Goal: Task Accomplishment & Management: Manage account settings

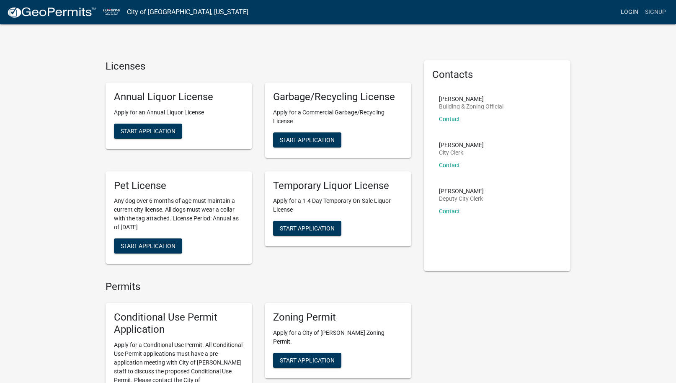
click at [632, 13] on link "Login" at bounding box center [629, 12] width 24 height 16
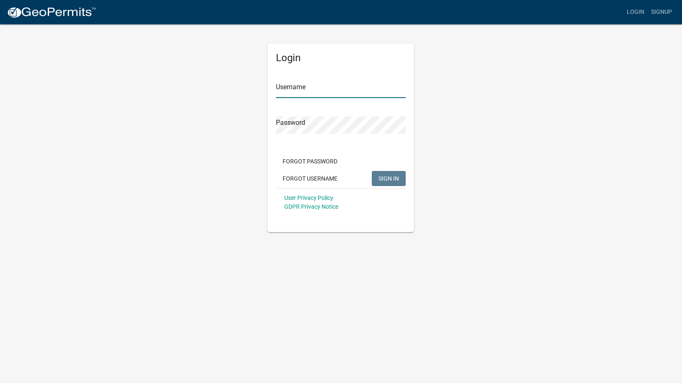
click at [312, 90] on input "Username" at bounding box center [341, 89] width 130 height 17
type input "[PERSON_NAME][EMAIL_ADDRESS][DOMAIN_NAME]"
click at [372, 171] on button "SIGN IN" at bounding box center [389, 178] width 34 height 15
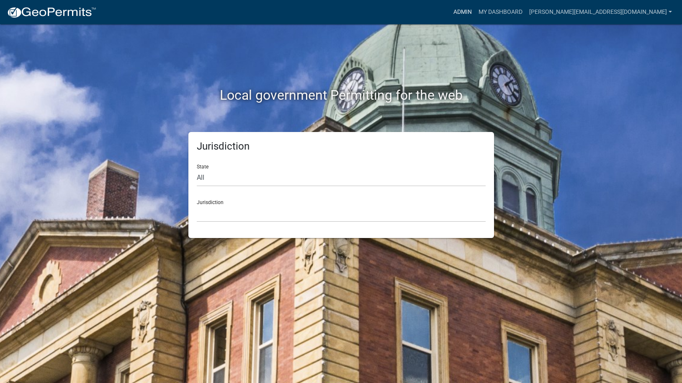
click at [475, 10] on link "Admin" at bounding box center [462, 12] width 25 height 16
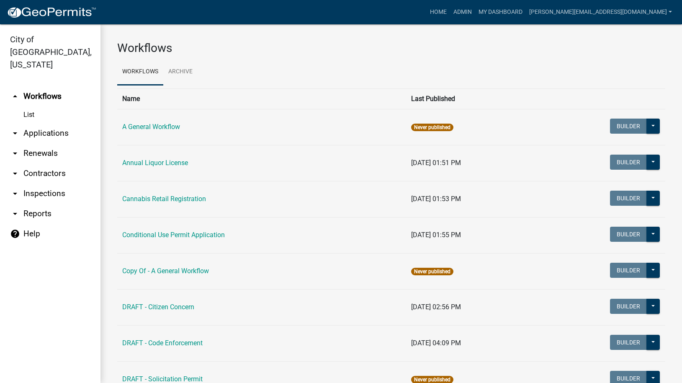
click at [13, 128] on icon "arrow_drop_down" at bounding box center [15, 133] width 10 height 10
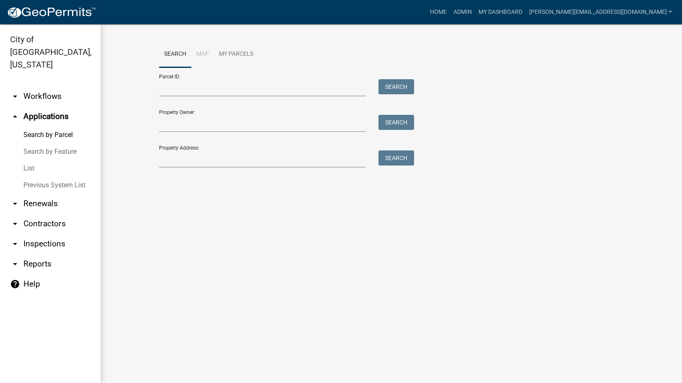
click at [17, 91] on icon "arrow_drop_down" at bounding box center [15, 96] width 10 height 10
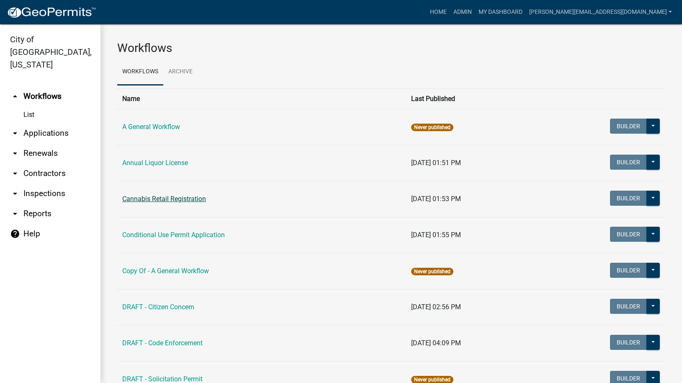
click at [123, 198] on link "Cannabis Retail Registration" at bounding box center [164, 199] width 84 height 8
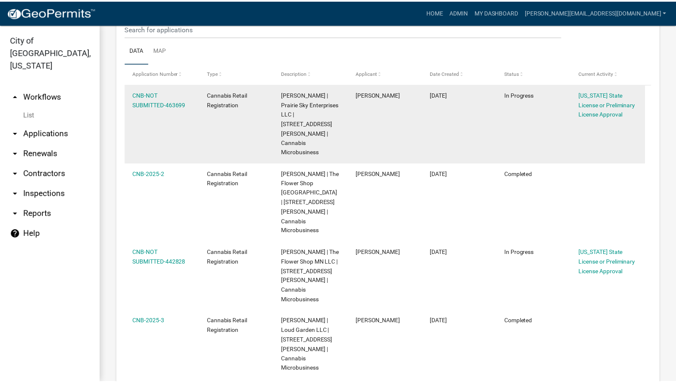
scroll to position [377, 0]
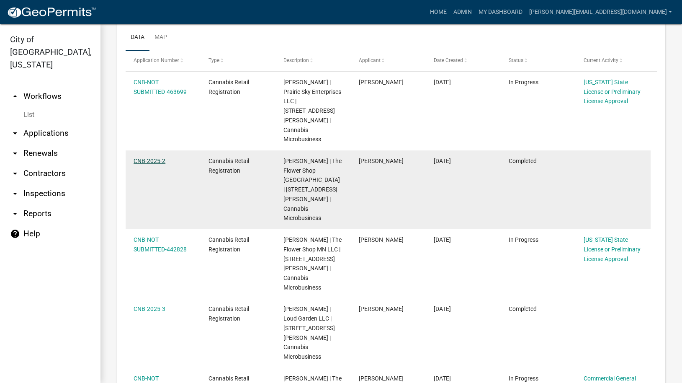
click at [147, 157] on link "CNB-2025-2" at bounding box center [150, 160] width 32 height 7
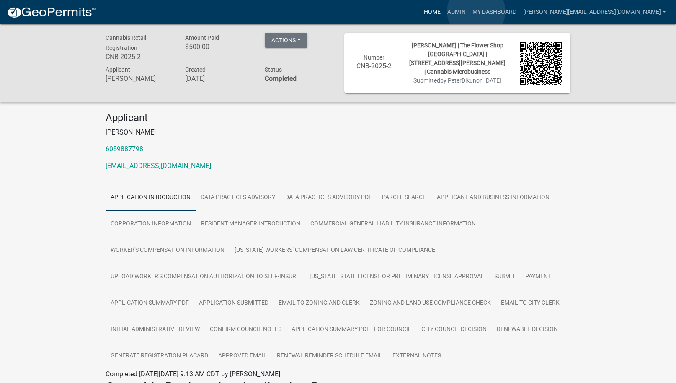
click at [444, 11] on link "Home" at bounding box center [431, 12] width 23 height 16
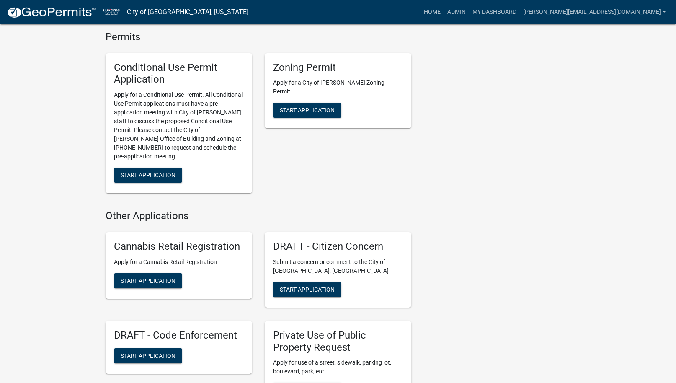
scroll to position [335, 0]
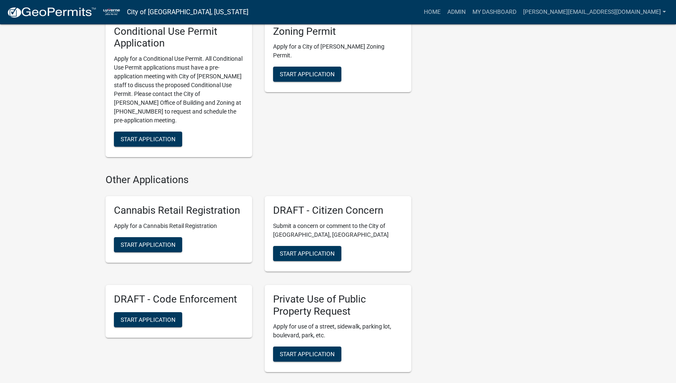
click at [141, 204] on h5 "Cannabis Retail Registration" at bounding box center [179, 210] width 130 height 12
click at [132, 207] on h5 "Cannabis Retail Registration" at bounding box center [179, 210] width 130 height 12
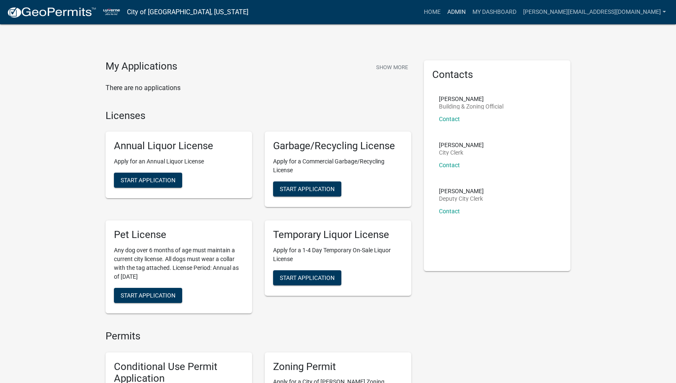
click at [469, 11] on link "Admin" at bounding box center [456, 12] width 25 height 16
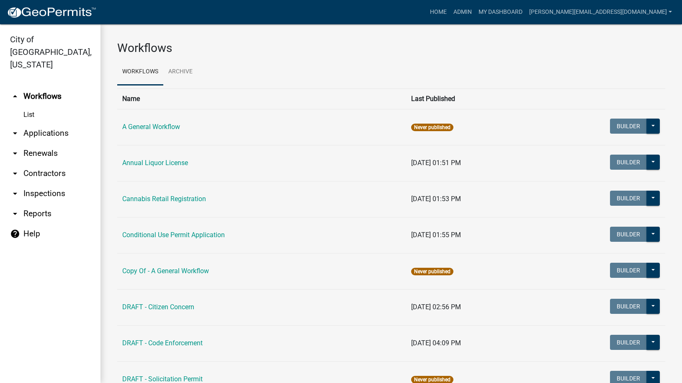
click at [36, 124] on link "arrow_drop_down Applications" at bounding box center [50, 133] width 101 height 20
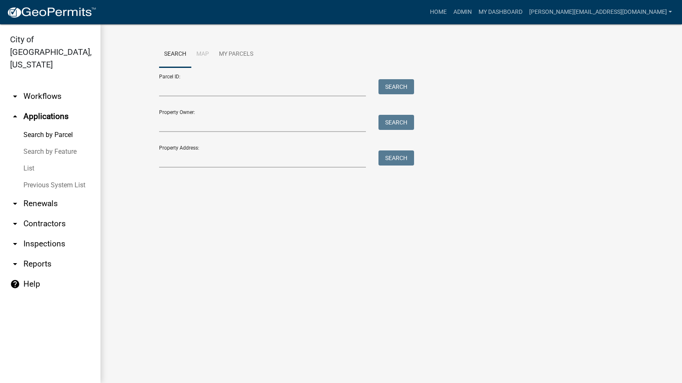
click at [25, 160] on link "List" at bounding box center [50, 168] width 101 height 17
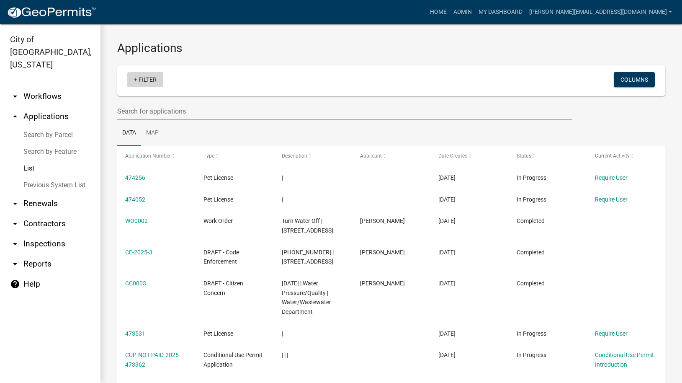
click at [134, 78] on link "+ Filter" at bounding box center [145, 79] width 36 height 15
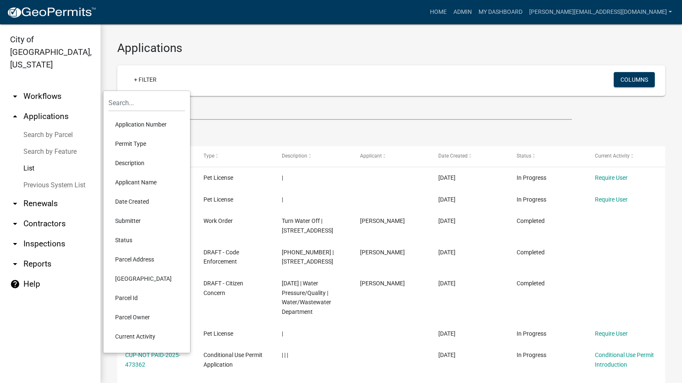
click at [135, 142] on li "Permit Type" at bounding box center [146, 143] width 77 height 19
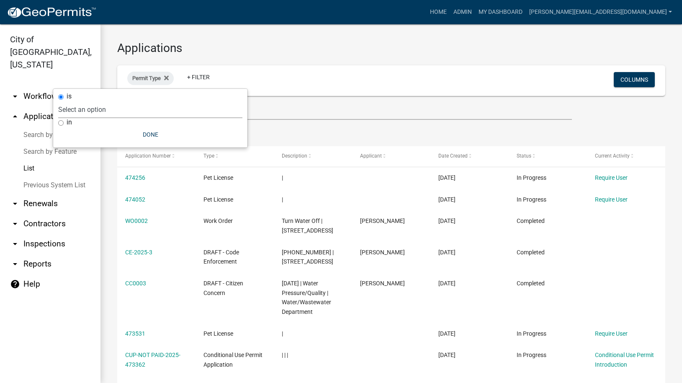
click at [93, 108] on select "Select an option A General Workflow Annual Liquor License Cannabis Retail Regis…" at bounding box center [150, 109] width 184 height 17
select select "873920f4-1704-4191-a6d4-20f1793ff04a"
click at [95, 101] on select "Select an option A General Workflow Annual Liquor License Cannabis Retail Regis…" at bounding box center [150, 109] width 184 height 17
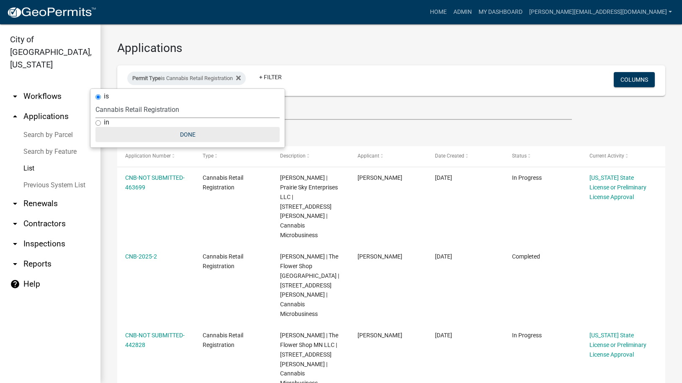
click at [186, 135] on button "Done" at bounding box center [187, 134] width 184 height 15
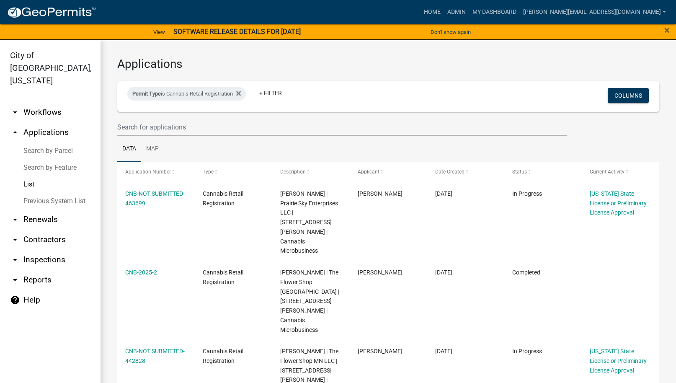
click at [14, 275] on icon "arrow_drop_down" at bounding box center [15, 280] width 10 height 10
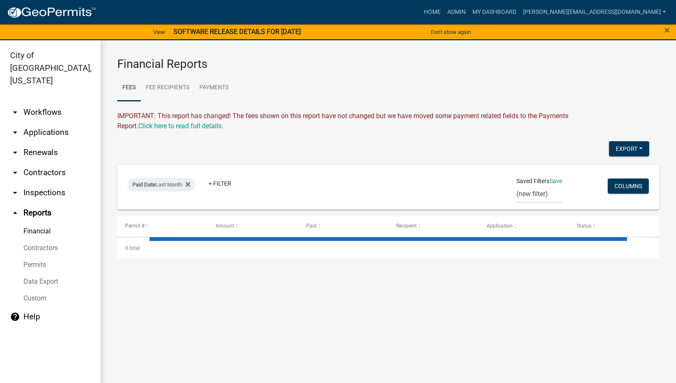
click at [39, 256] on link "Permits" at bounding box center [50, 264] width 101 height 17
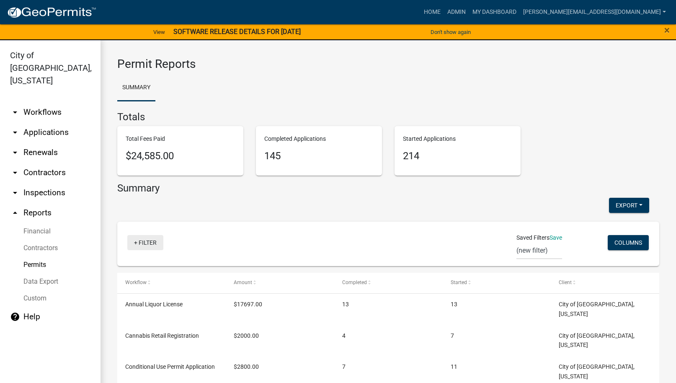
click at [141, 243] on link "+ Filter" at bounding box center [145, 242] width 36 height 15
click at [126, 307] on li "Created Date" at bounding box center [146, 306] width 77 height 19
click at [151, 275] on select "[DATE] [DATE] Current Week Previous Week Current Month Last Month Current Calen…" at bounding box center [180, 272] width 84 height 17
select select "this_1_calendarquarter"
click at [141, 264] on select "[DATE] [DATE] Current Week Previous Week Current Month Last Month Current Calen…" at bounding box center [180, 272] width 84 height 17
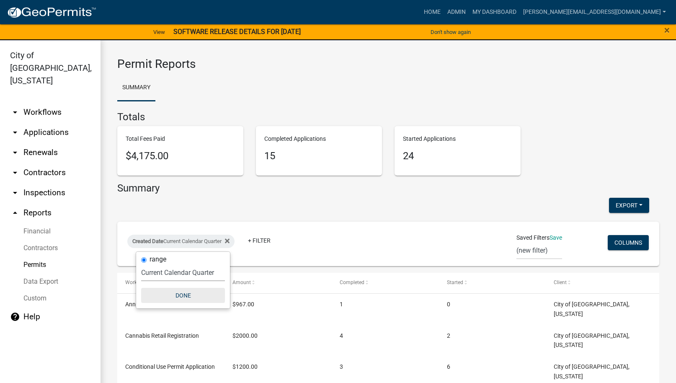
click at [178, 294] on button "Done" at bounding box center [183, 295] width 84 height 15
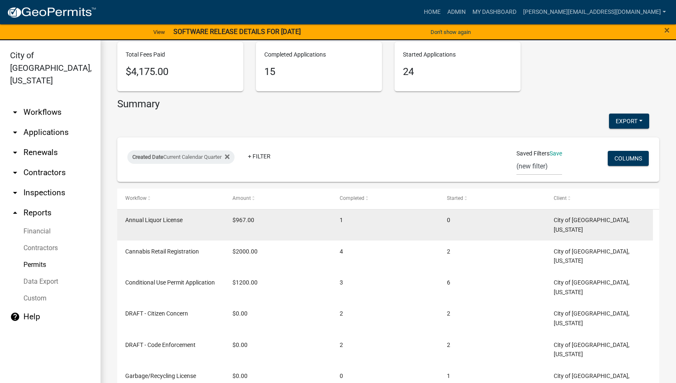
scroll to position [83, 0]
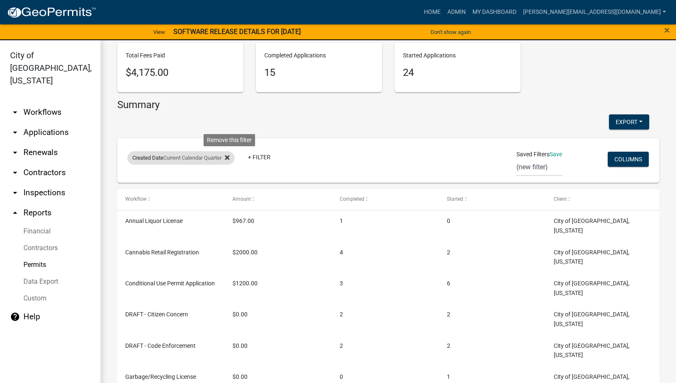
click at [227, 157] on fa-icon at bounding box center [226, 157] width 8 height 13
click at [134, 158] on link "+ Filter" at bounding box center [145, 159] width 36 height 15
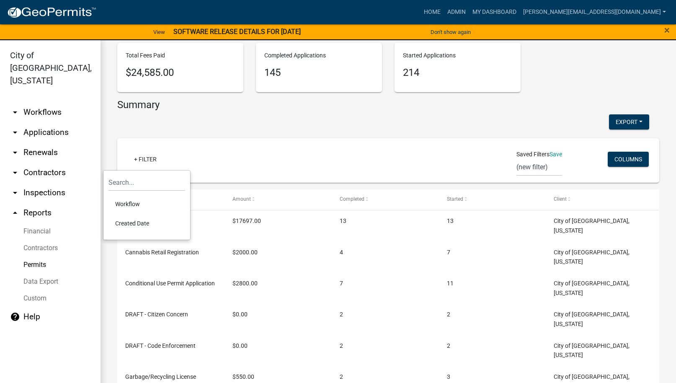
click at [129, 222] on li "Created Date" at bounding box center [146, 223] width 77 height 19
select select
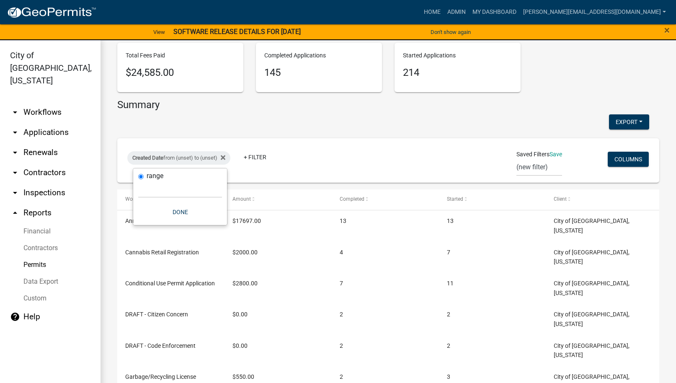
click at [157, 174] on label "range" at bounding box center [155, 176] width 17 height 7
click at [144, 174] on input "range" at bounding box center [140, 176] width 5 height 5
click at [147, 176] on label "range" at bounding box center [155, 176] width 17 height 7
click at [144, 176] on input "range" at bounding box center [140, 176] width 5 height 5
click at [141, 174] on input "range" at bounding box center [140, 176] width 5 height 5
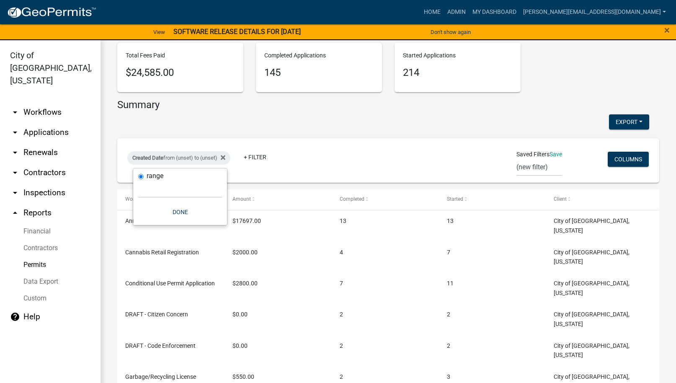
click at [156, 177] on label "range" at bounding box center [155, 176] width 17 height 7
click at [144, 177] on input "range" at bounding box center [140, 176] width 5 height 5
click at [160, 205] on button "Done" at bounding box center [180, 211] width 84 height 15
click at [160, 194] on datatable-header-cell "Workflow" at bounding box center [170, 199] width 107 height 20
click at [153, 156] on span "Created Date" at bounding box center [147, 158] width 31 height 6
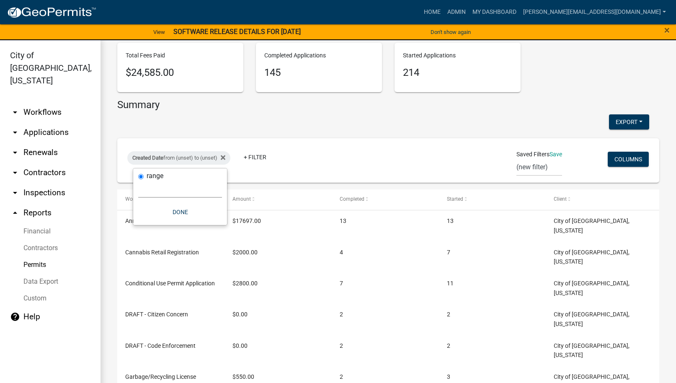
click at [147, 195] on select "[DATE] [DATE] Current Week Previous Week Current Month Last Month Current Calen…" at bounding box center [180, 188] width 84 height 17
select select "custom"
click at [138, 180] on select "[DATE] [DATE] Current Week Previous Week Current Month Last Month Current Calen…" at bounding box center [180, 188] width 84 height 17
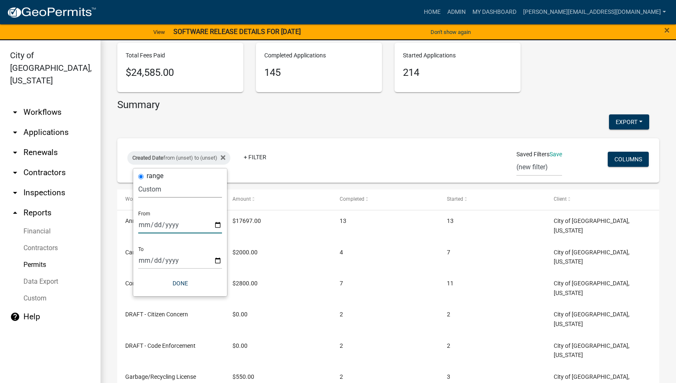
click at [218, 224] on input "date" at bounding box center [180, 224] width 84 height 17
type input "[DATE]"
click at [224, 260] on input "date" at bounding box center [186, 260] width 84 height 17
type input "[DATE]"
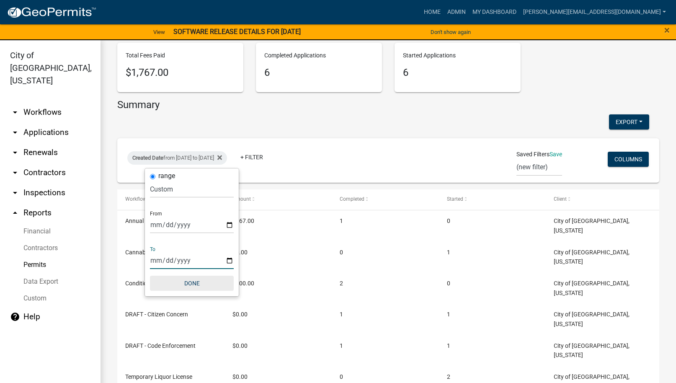
click at [190, 284] on button "Done" at bounding box center [192, 283] width 84 height 15
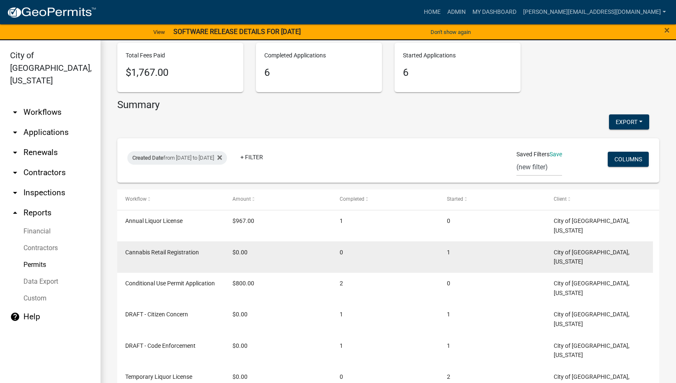
scroll to position [93, 0]
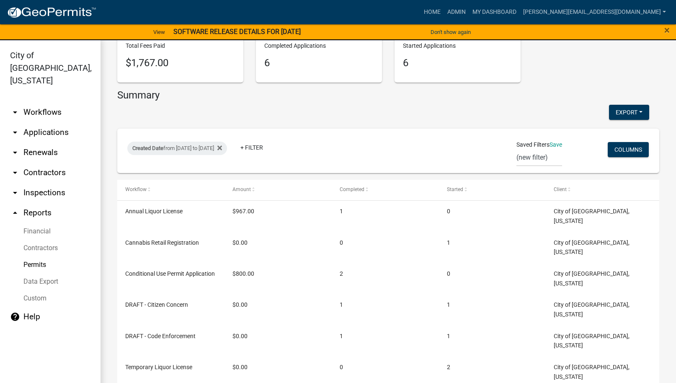
click at [37, 223] on link "Financial" at bounding box center [50, 231] width 101 height 17
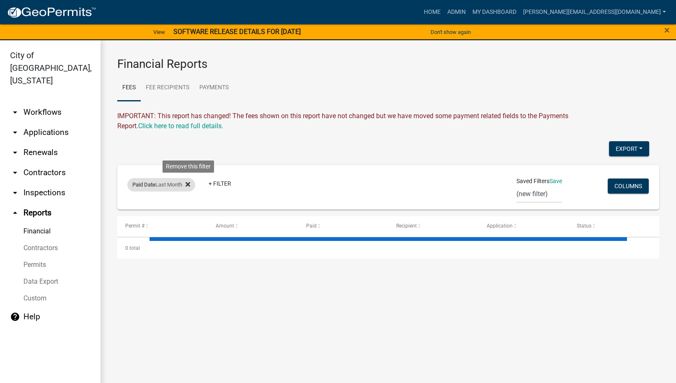
click at [190, 183] on icon at bounding box center [188, 184] width 5 height 5
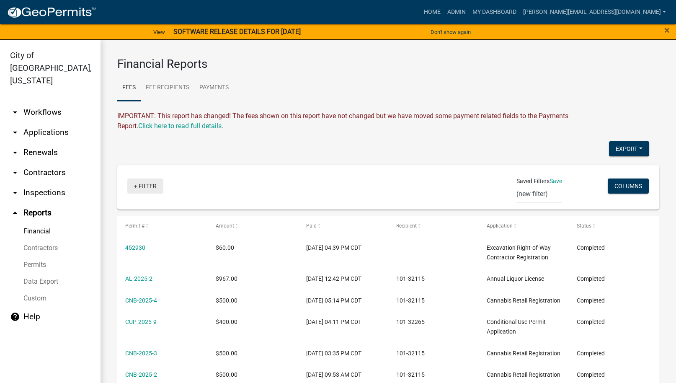
click at [143, 189] on link "+ Filter" at bounding box center [145, 185] width 36 height 15
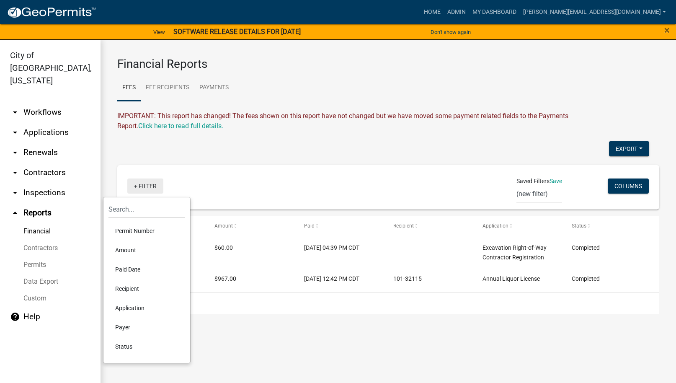
click at [135, 188] on link "+ Filter" at bounding box center [145, 185] width 36 height 15
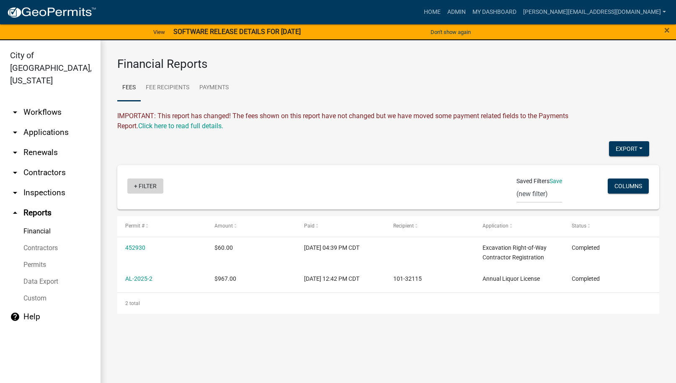
click at [137, 185] on link "+ Filter" at bounding box center [145, 185] width 36 height 15
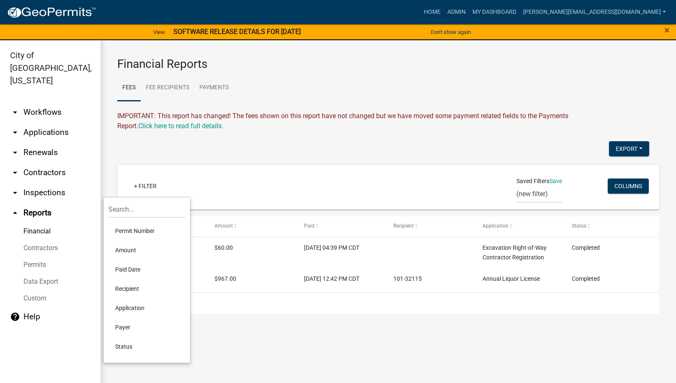
click at [128, 271] on li "Paid Date" at bounding box center [146, 269] width 77 height 19
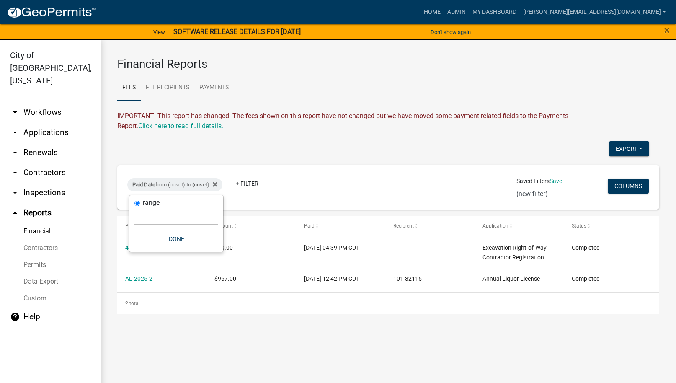
click at [174, 222] on select "[DATE] [DATE] Current Week Previous Week Current Month Last Month Current Calen…" at bounding box center [176, 215] width 84 height 17
select select "custom"
click at [134, 207] on select "[DATE] [DATE] Current Week Previous Week Current Month Last Month Current Calen…" at bounding box center [176, 215] width 84 height 17
click at [211, 250] on input "date" at bounding box center [176, 251] width 84 height 17
type input "[DATE]"
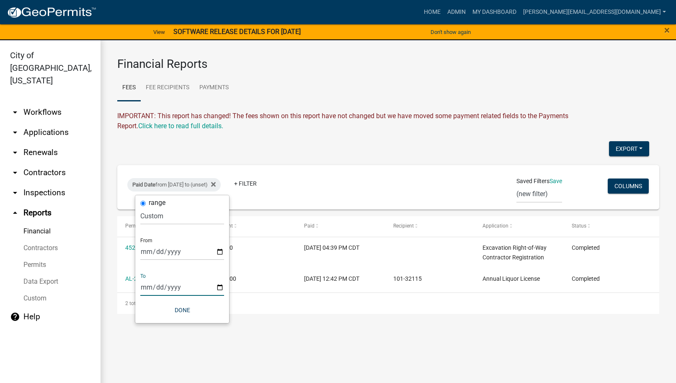
click at [218, 287] on input "date" at bounding box center [182, 286] width 84 height 17
type input "[DATE]"
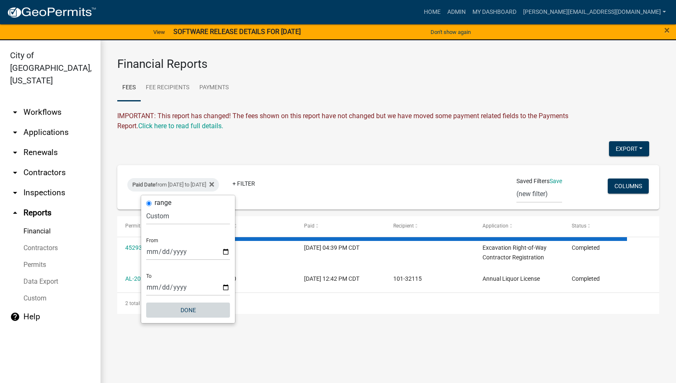
click at [182, 310] on button "Done" at bounding box center [188, 309] width 84 height 15
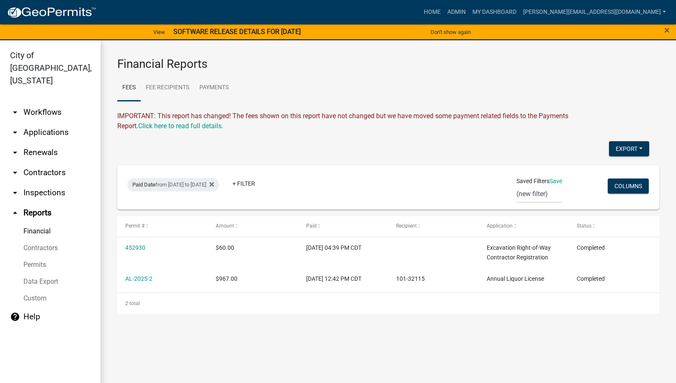
click at [14, 338] on ul "arrow_drop_down Workflows List arrow_drop_down Applications Search by Parcel Se…" at bounding box center [50, 243] width 101 height 297
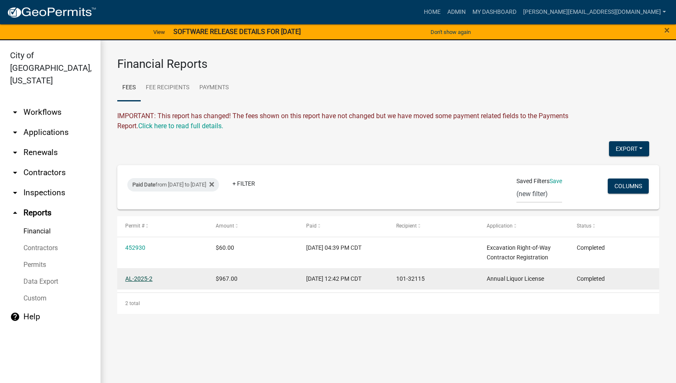
click at [130, 275] on link "AL-2025-2" at bounding box center [138, 278] width 27 height 7
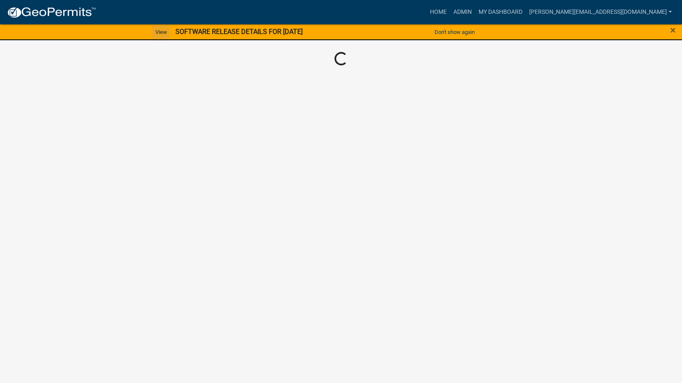
click at [155, 31] on link "View" at bounding box center [161, 32] width 18 height 14
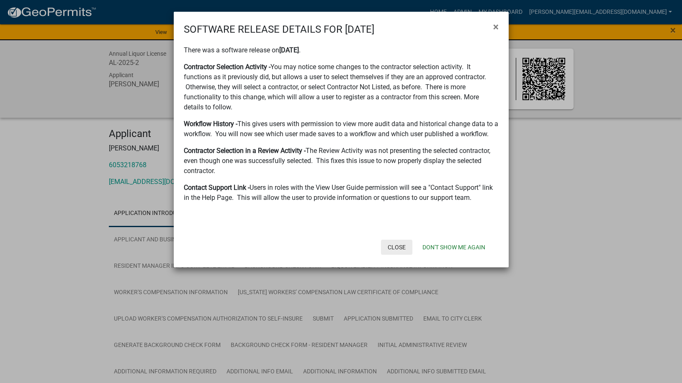
click at [400, 247] on button "Close" at bounding box center [396, 247] width 31 height 15
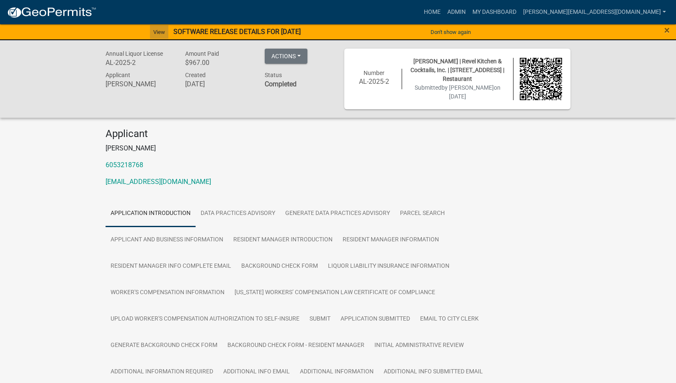
click at [157, 34] on link "View" at bounding box center [159, 32] width 18 height 14
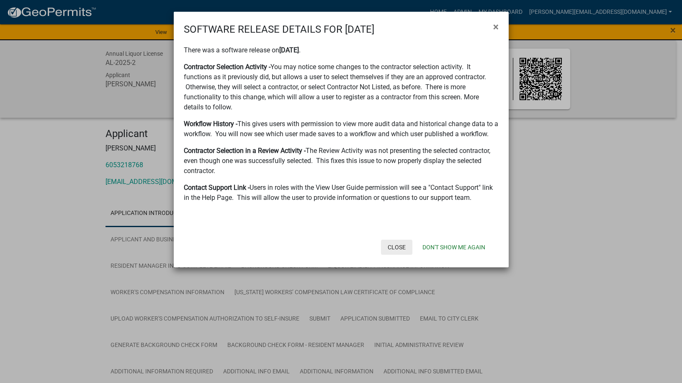
click at [394, 245] on button "Close" at bounding box center [396, 247] width 31 height 15
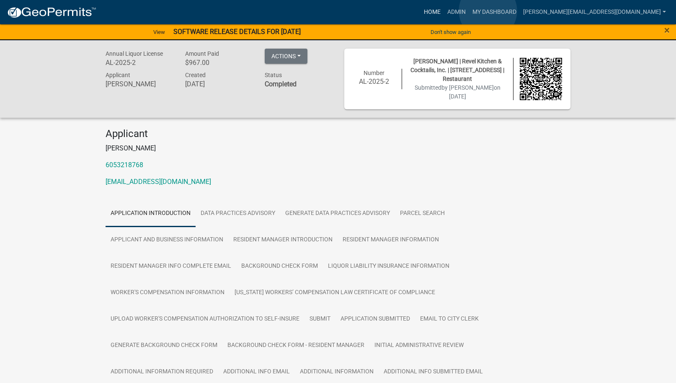
click at [444, 11] on link "Home" at bounding box center [431, 12] width 23 height 16
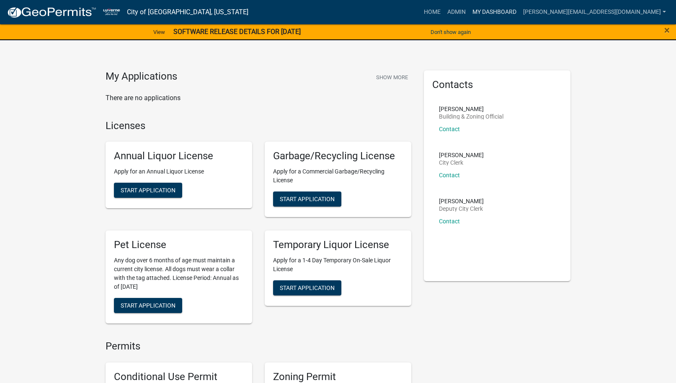
click at [520, 10] on link "My Dashboard" at bounding box center [494, 12] width 51 height 16
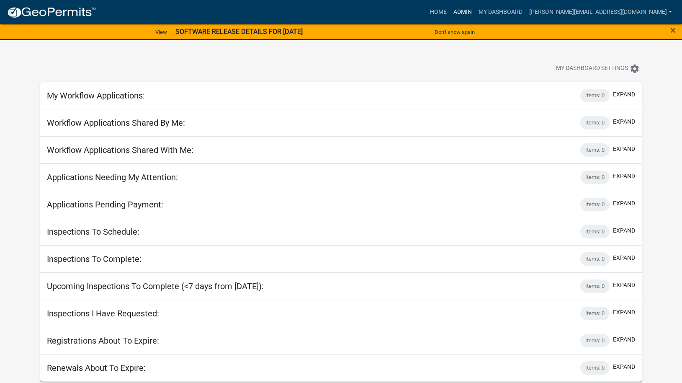
click at [475, 11] on link "Admin" at bounding box center [462, 12] width 25 height 16
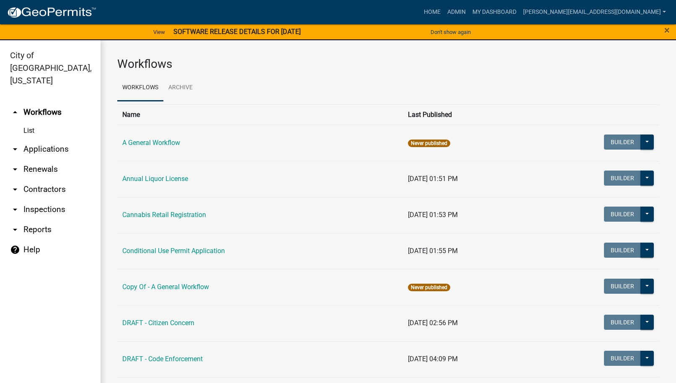
click at [16, 224] on icon "arrow_drop_down" at bounding box center [15, 229] width 10 height 10
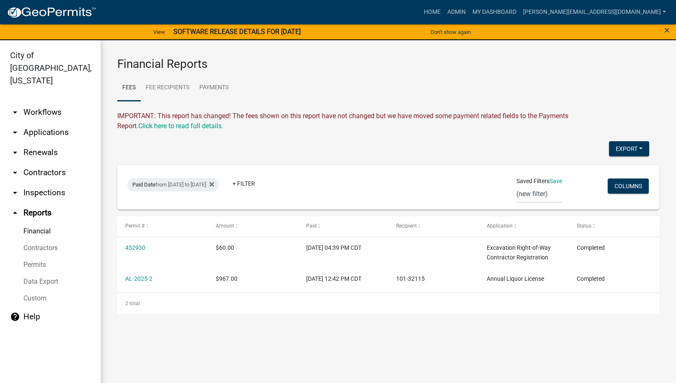
click at [17, 107] on icon "arrow_drop_down" at bounding box center [15, 112] width 10 height 10
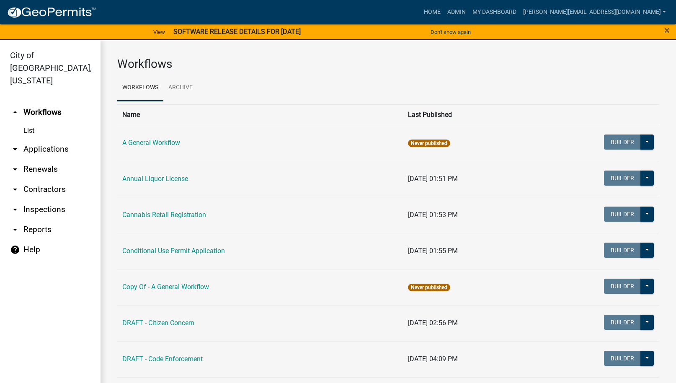
click at [15, 224] on icon "arrow_drop_down" at bounding box center [15, 229] width 10 height 10
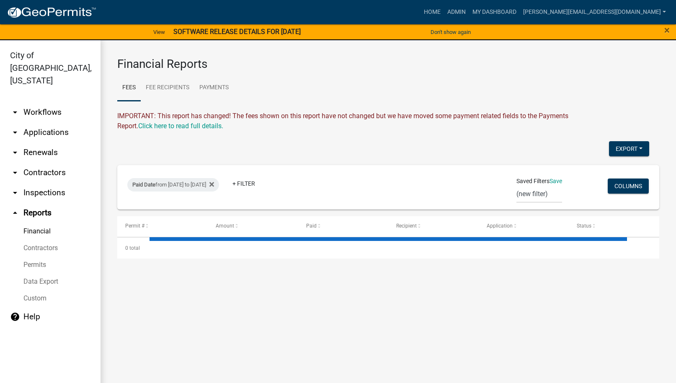
click at [16, 107] on icon "arrow_drop_down" at bounding box center [15, 112] width 10 height 10
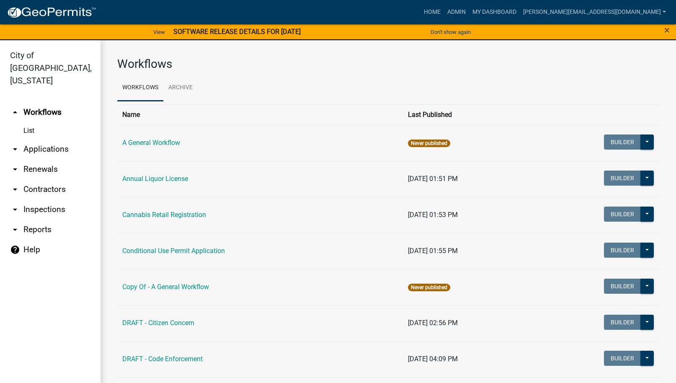
click at [24, 122] on link "List" at bounding box center [50, 130] width 101 height 17
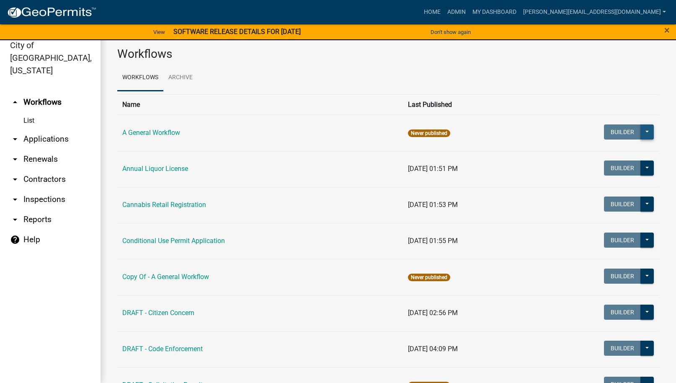
click at [640, 131] on button at bounding box center [646, 131] width 13 height 15
click at [18, 134] on icon "arrow_drop_down" at bounding box center [15, 139] width 10 height 10
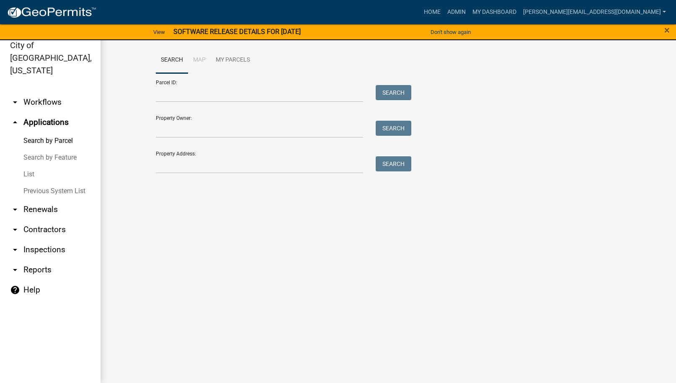
click at [26, 166] on link "List" at bounding box center [50, 174] width 101 height 17
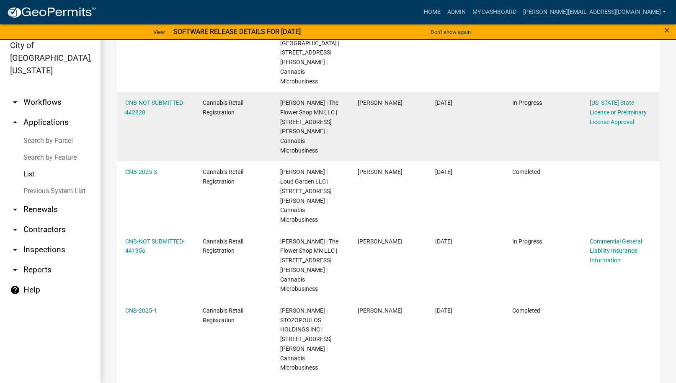
scroll to position [240, 0]
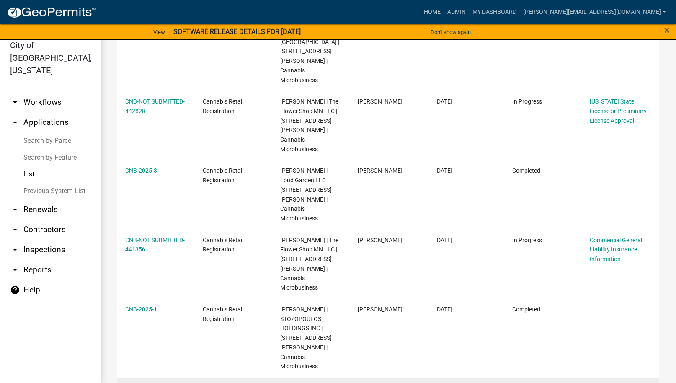
click at [134, 382] on link "CNB-2025-4" at bounding box center [141, 387] width 32 height 7
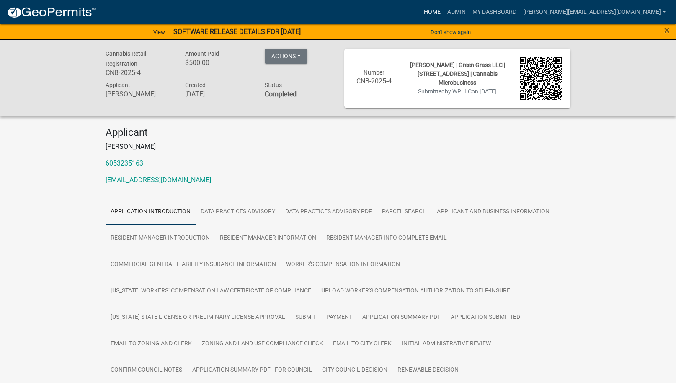
click at [444, 10] on link "Home" at bounding box center [431, 12] width 23 height 16
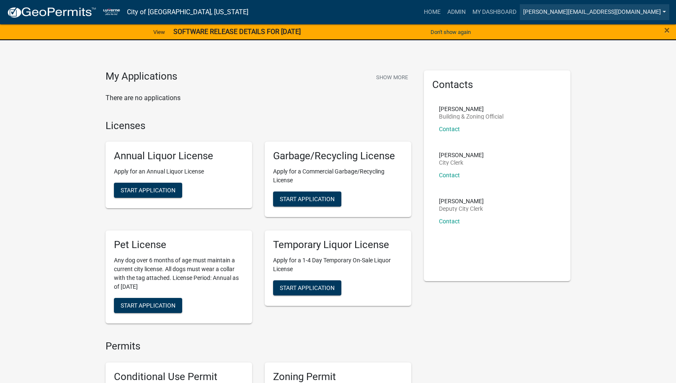
click at [665, 9] on link "[PERSON_NAME][EMAIL_ADDRESS][DOMAIN_NAME]" at bounding box center [594, 12] width 149 height 16
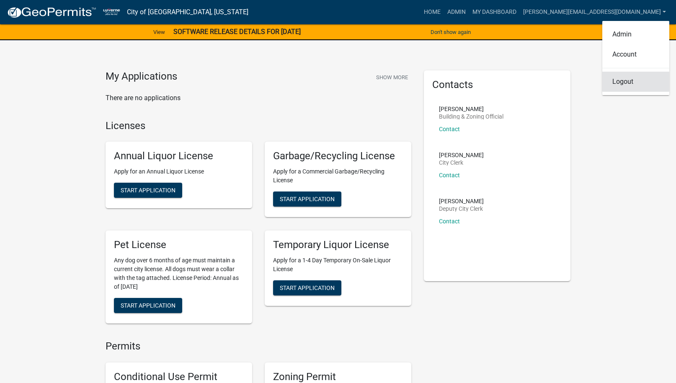
click at [621, 84] on link "Logout" at bounding box center [635, 82] width 67 height 20
